Goal: Check status

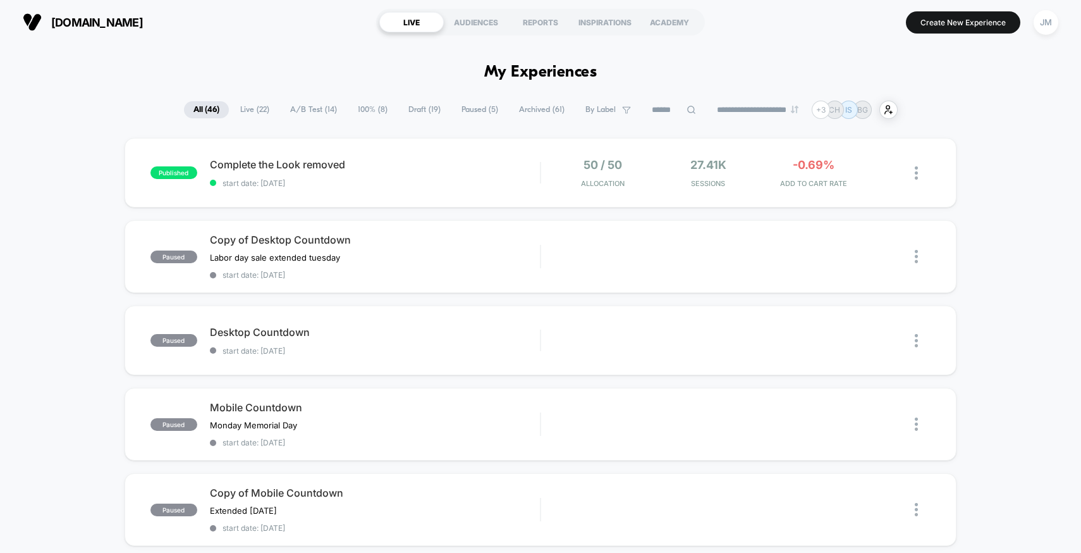
click at [235, 108] on span "Live ( 22 )" at bounding box center [255, 109] width 48 height 17
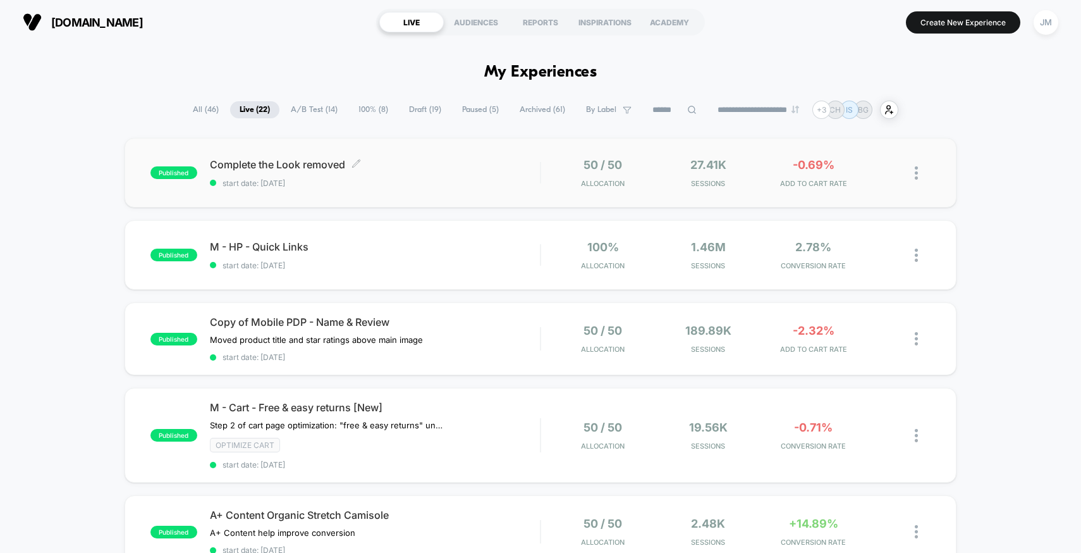
click at [449, 168] on span "Complete the Look removed Click to edit experience details" at bounding box center [375, 164] width 331 height 13
